Goal: Use online tool/utility: Use online tool/utility

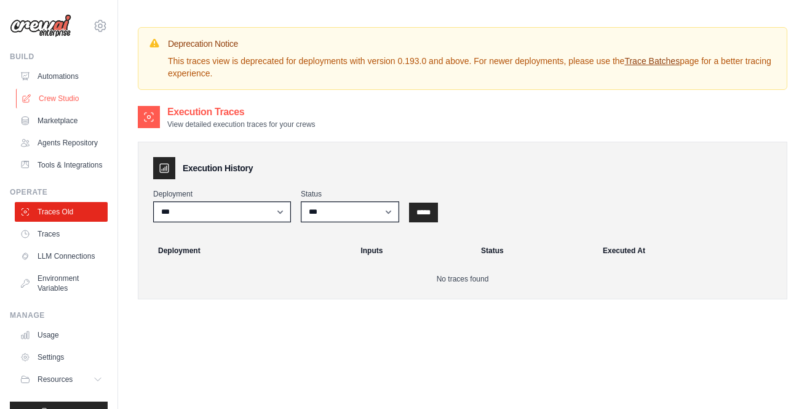
click at [49, 97] on link "Crew Studio" at bounding box center [62, 99] width 93 height 20
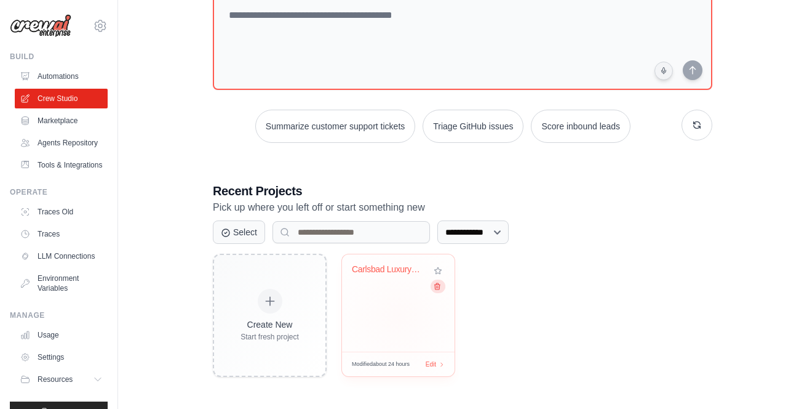
scroll to position [87, 0]
click at [397, 295] on div "Carlsbad Luxury Esthetics Social Me..." at bounding box center [398, 303] width 113 height 97
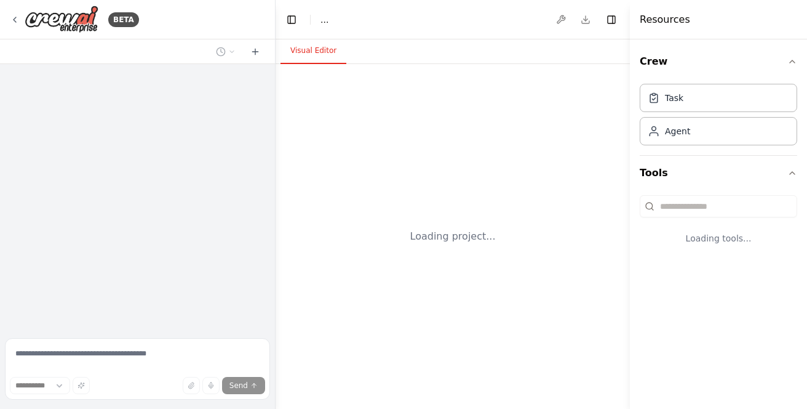
select select "****"
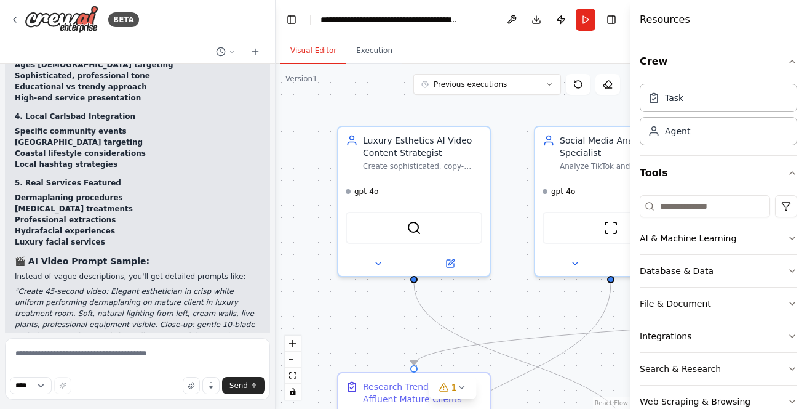
scroll to position [7397, 0]
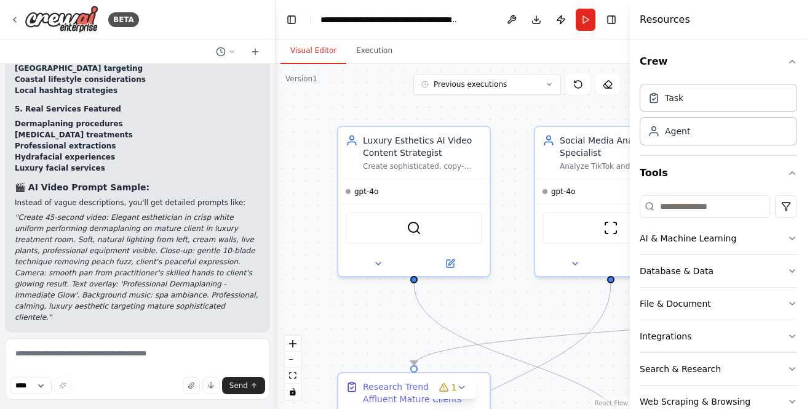
click at [496, 287] on div ".deletable-edge-delete-btn { width: 20px; height: 20px; border: 0px solid #ffff…" at bounding box center [453, 236] width 354 height 345
click at [583, 17] on button "Run" at bounding box center [586, 20] width 20 height 22
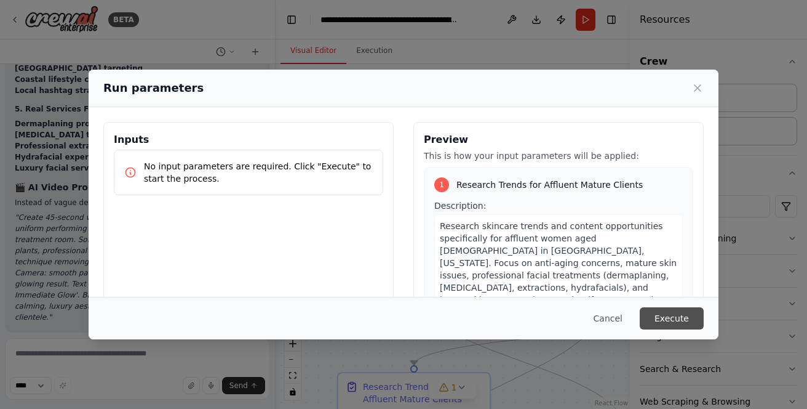
click at [674, 320] on button "Execute" at bounding box center [672, 318] width 64 height 22
